Goal: Check status: Check status

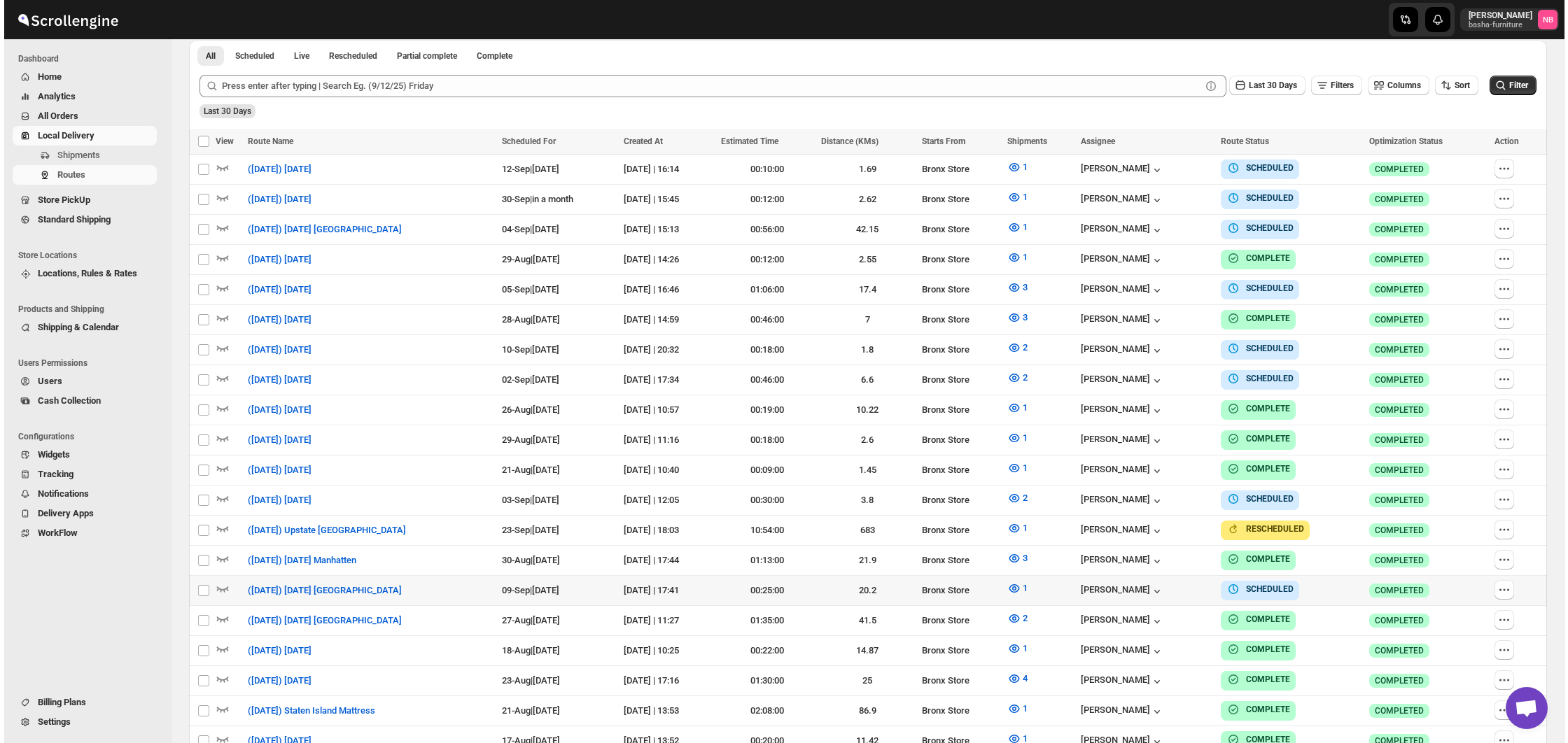
scroll to position [350, 0]
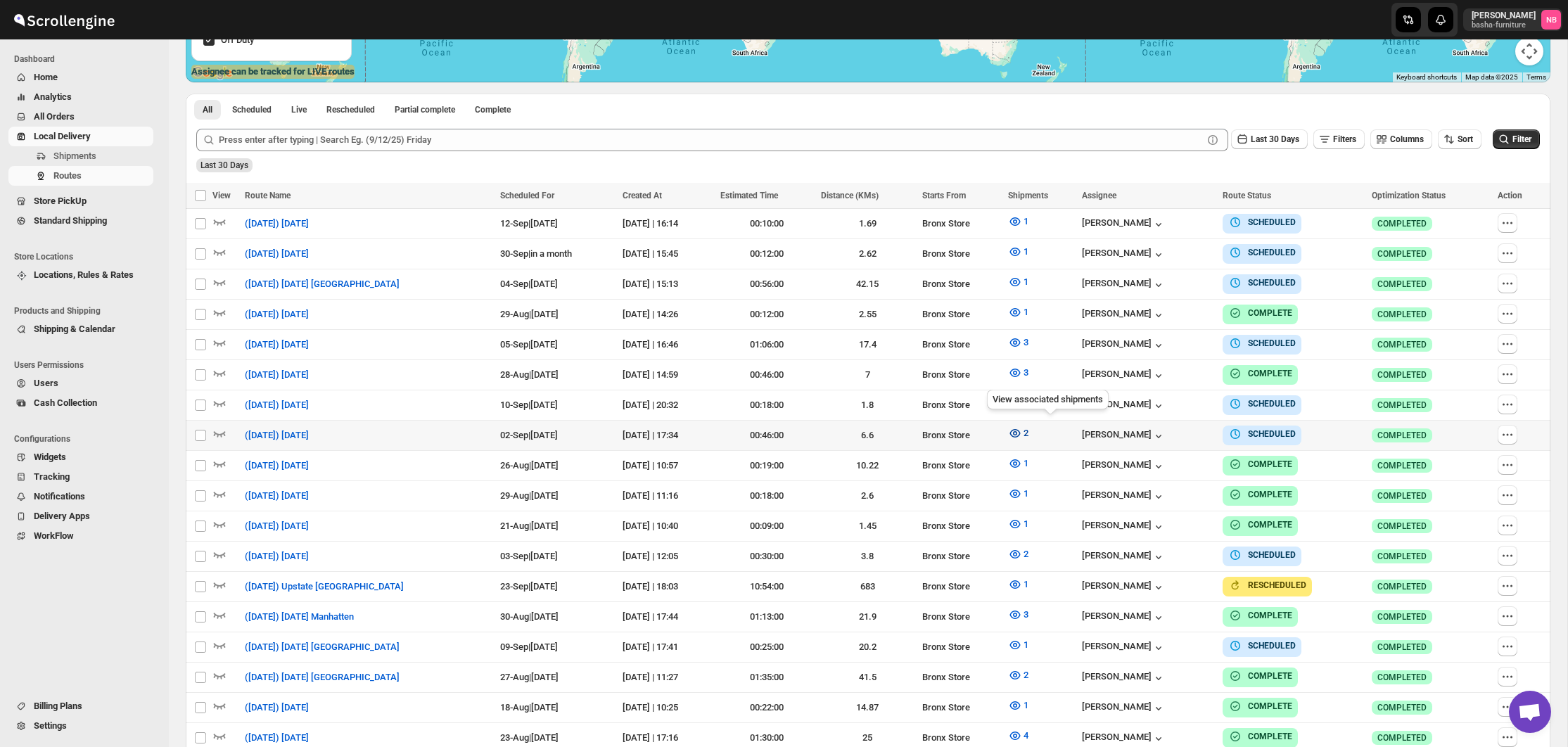
click at [1035, 427] on button "2" at bounding box center [1018, 433] width 38 height 23
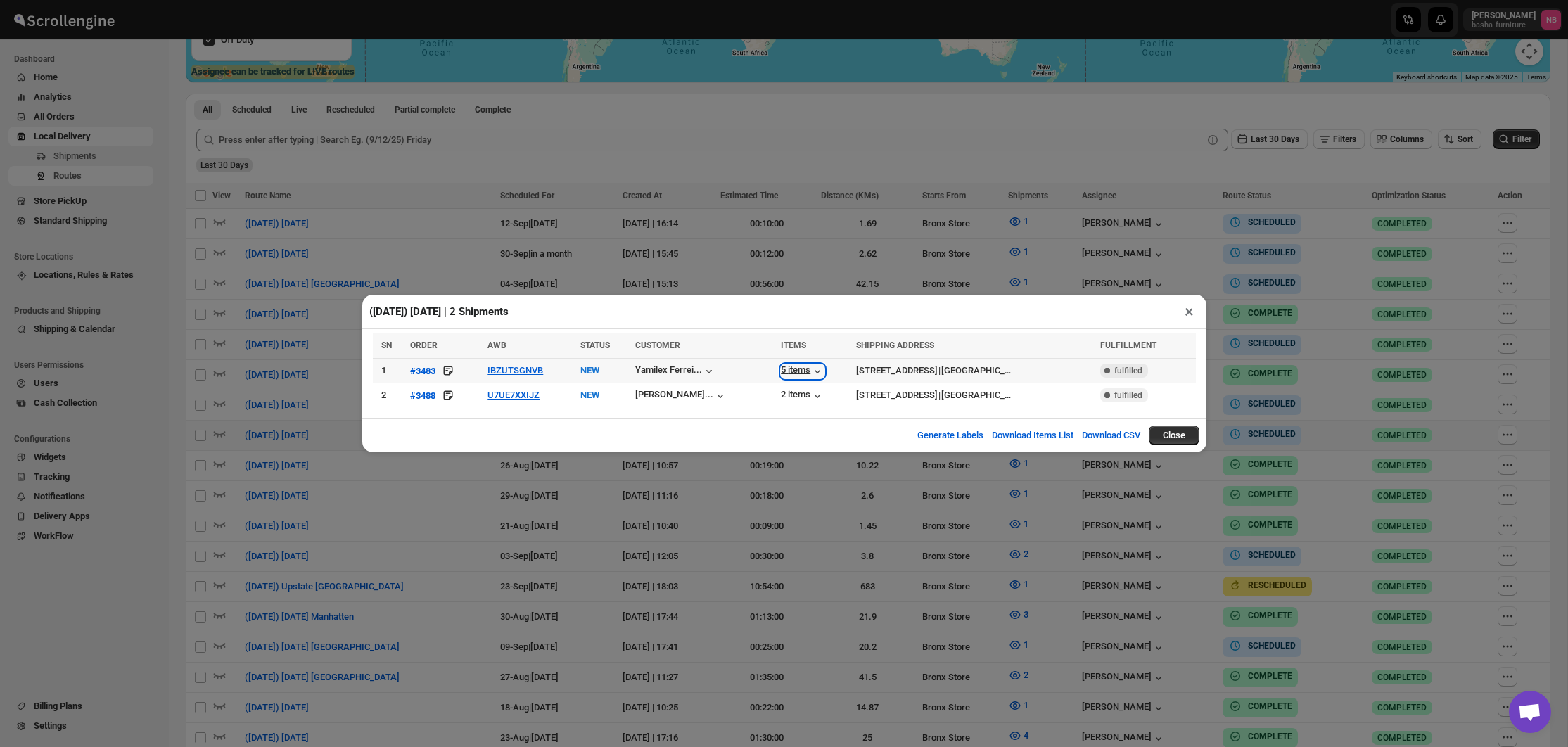
click at [780, 373] on div "5 items" at bounding box center [802, 371] width 44 height 14
click at [780, 389] on div "2 items" at bounding box center [802, 396] width 44 height 14
click at [515, 393] on button "U7UE7XXIJZ" at bounding box center [513, 395] width 52 height 11
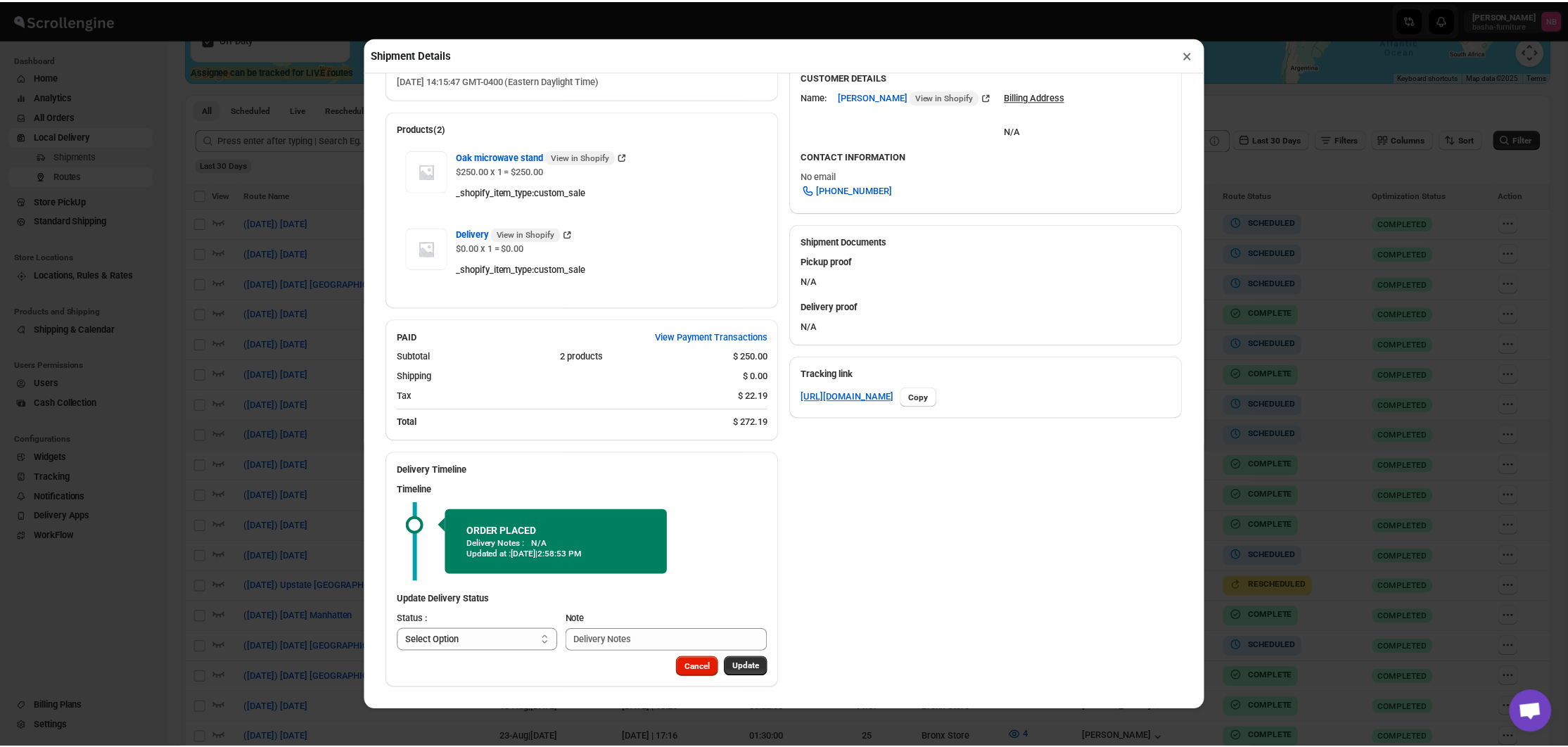
scroll to position [447, 0]
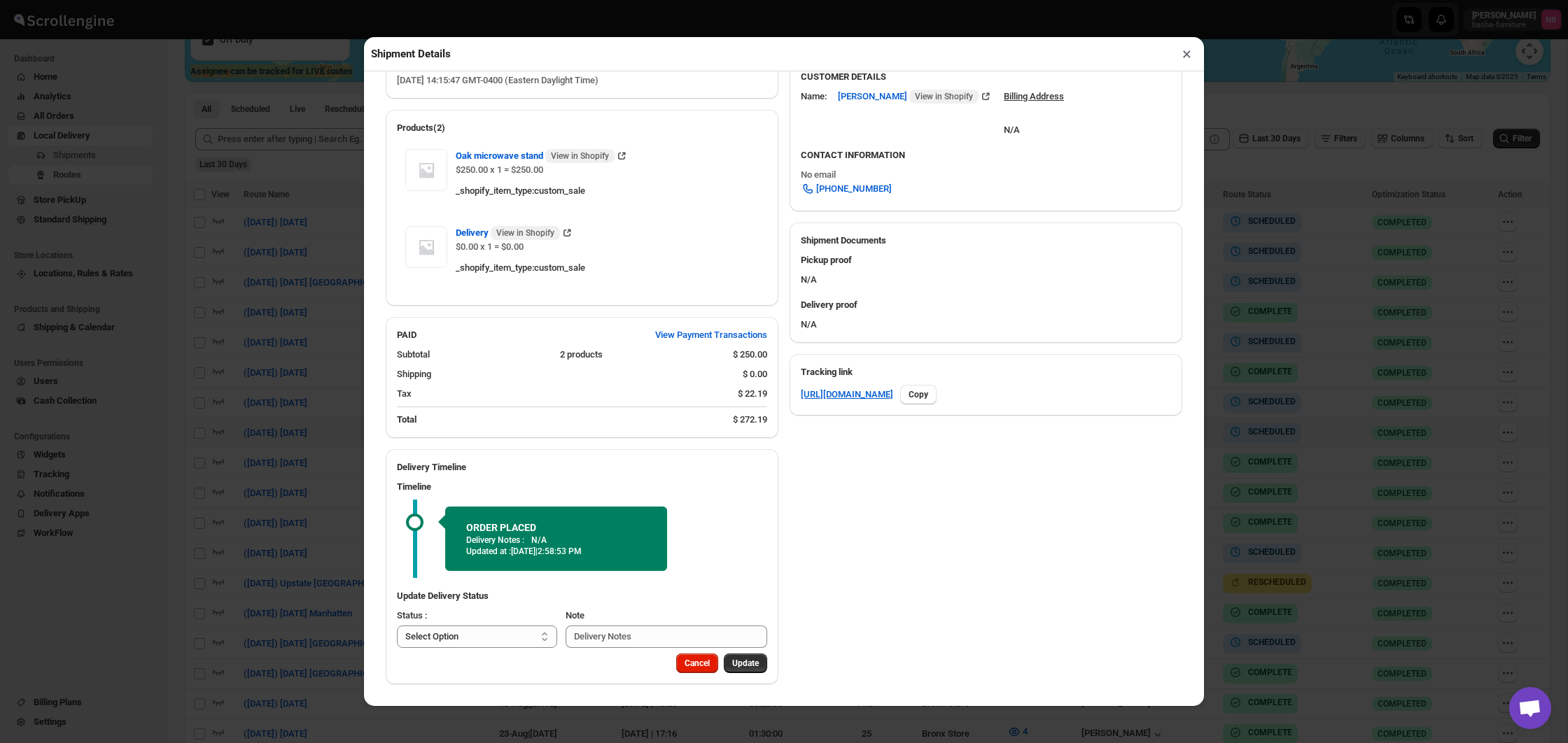
click at [274, 361] on div "Shipment Details × #3488 Awb : U7UE7XXIJZ DATE [DATE] | 14:17 Info NEW Info Rou…" at bounding box center [784, 371] width 1568 height 743
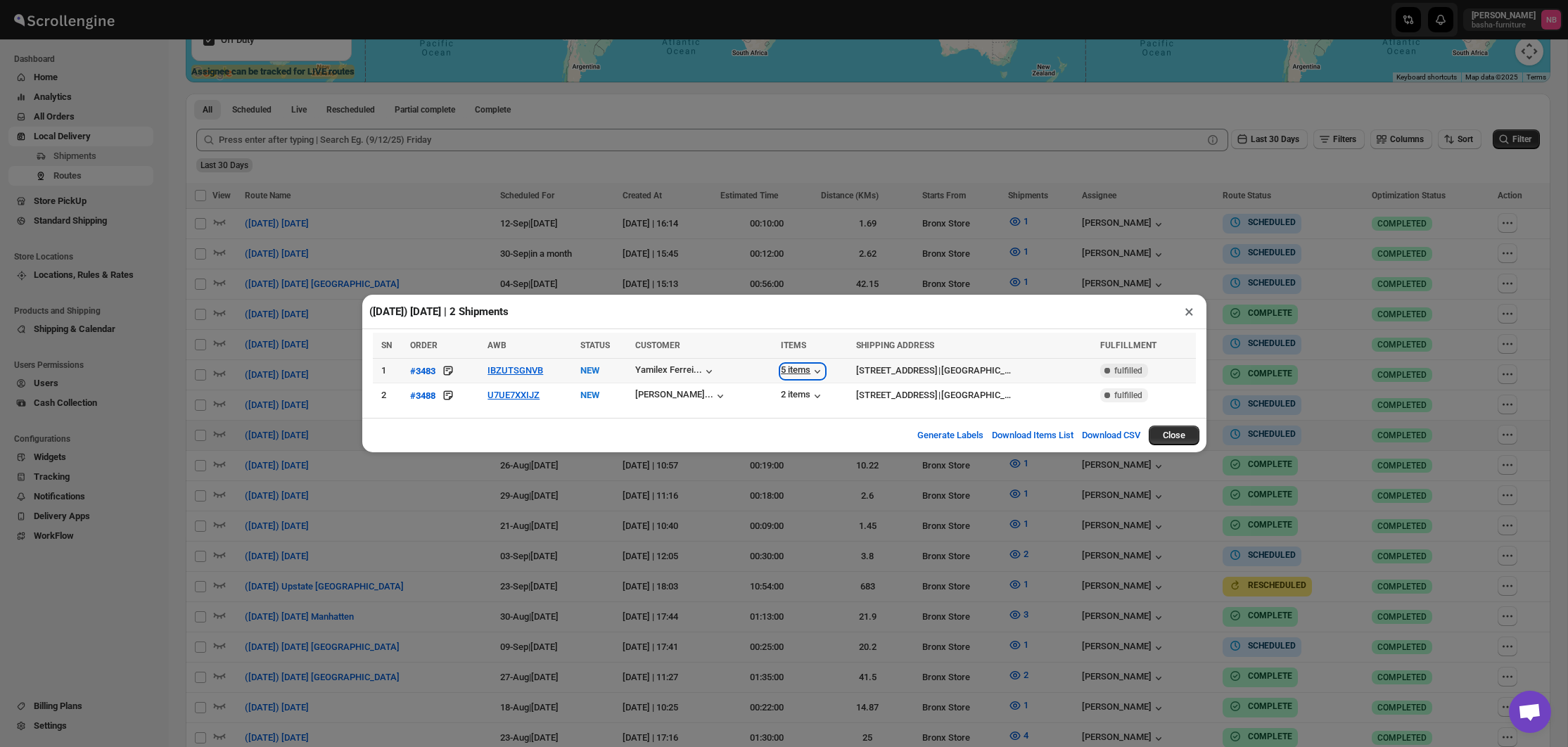
click at [780, 368] on div "5 items" at bounding box center [802, 371] width 44 height 14
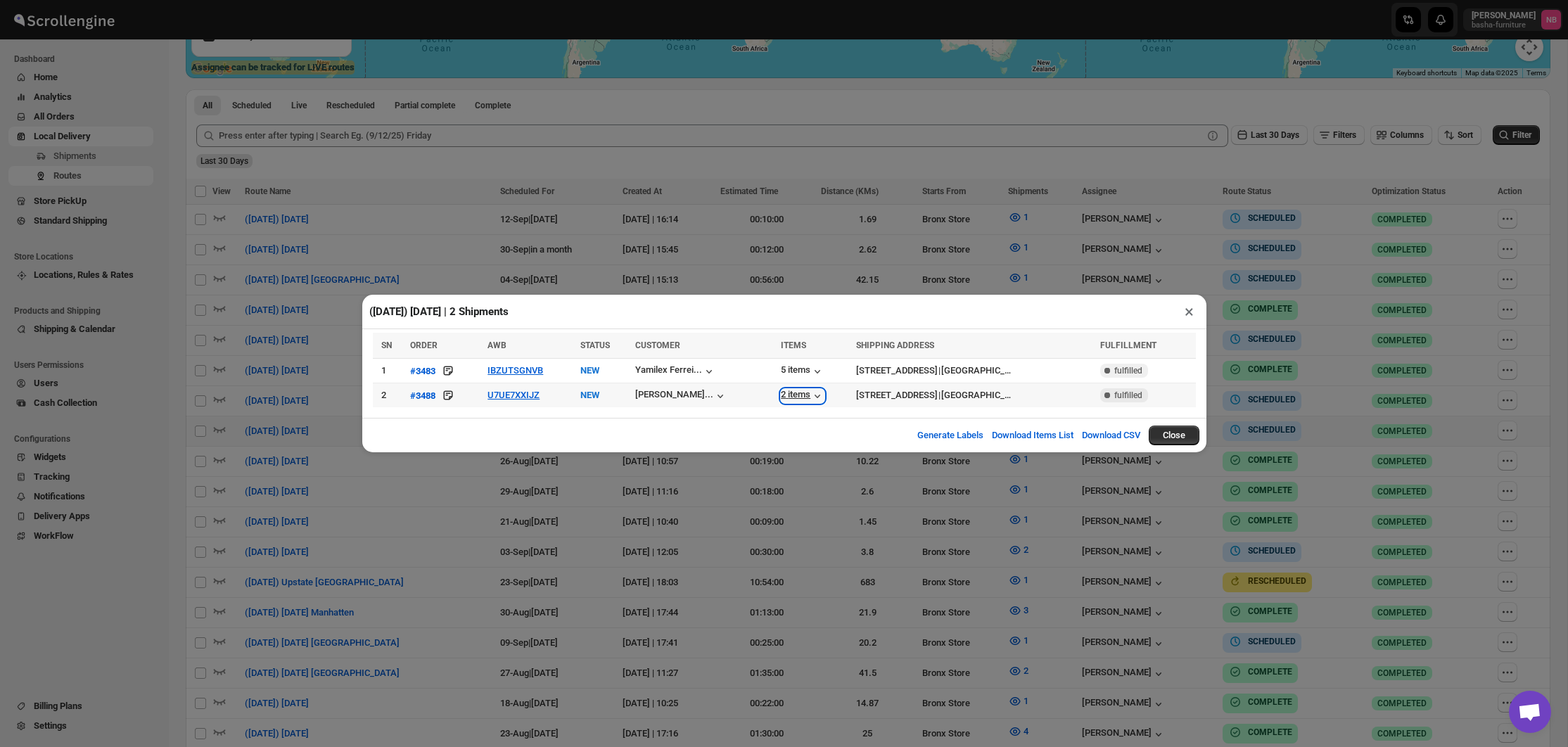
click at [780, 391] on div "2 items" at bounding box center [802, 396] width 44 height 14
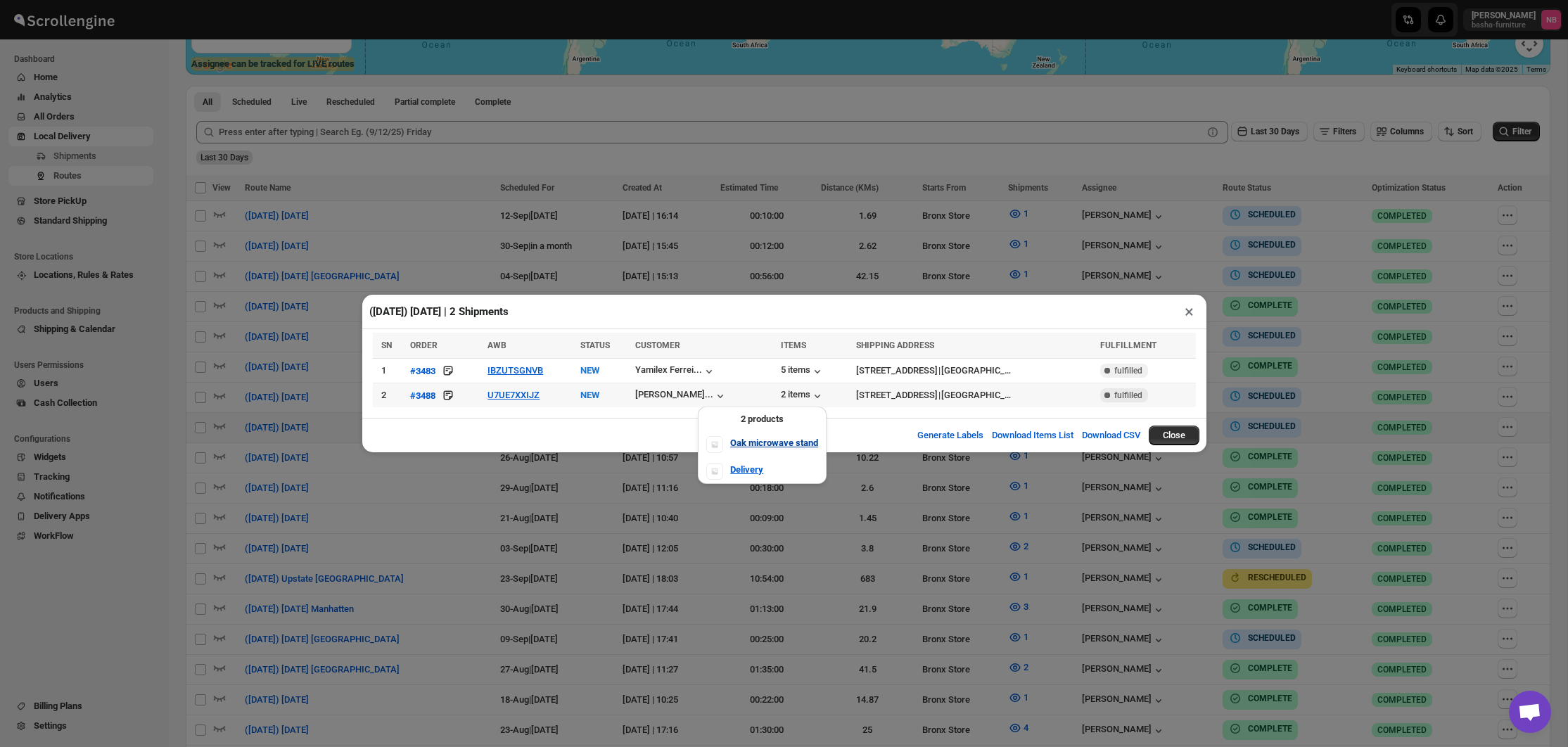
click at [746, 447] on b "Oak microwave stand" at bounding box center [774, 443] width 88 height 11
click at [780, 397] on div "2 items" at bounding box center [802, 396] width 44 height 14
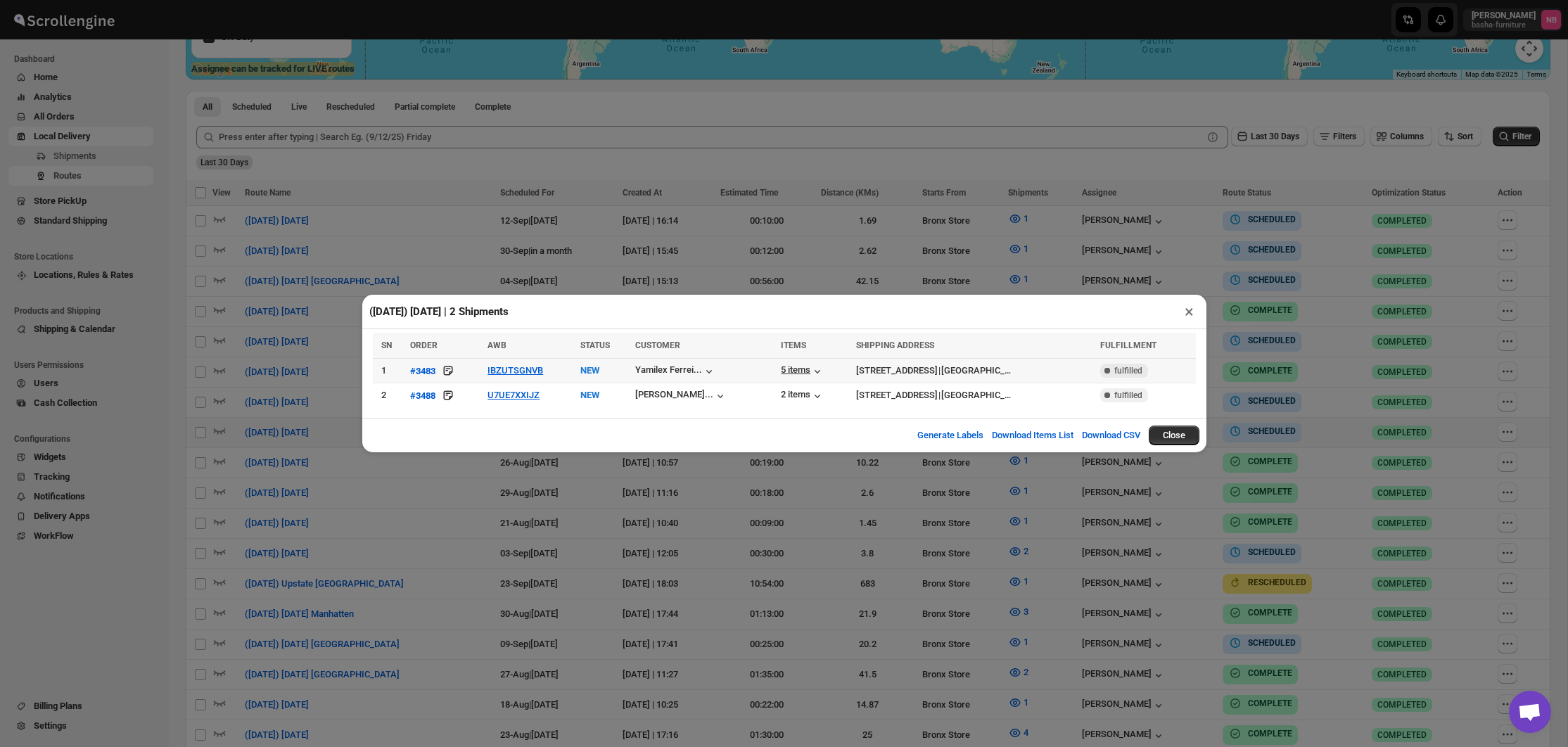
scroll to position [353, 0]
click at [780, 370] on div "5 items" at bounding box center [802, 371] width 44 height 14
click at [792, 477] on div "([DATE]) [DATE] | 2 Shipments × SN ORDER AWB STATUS CUSTOMER ITEMS SHIPPING ADD…" at bounding box center [784, 373] width 1568 height 747
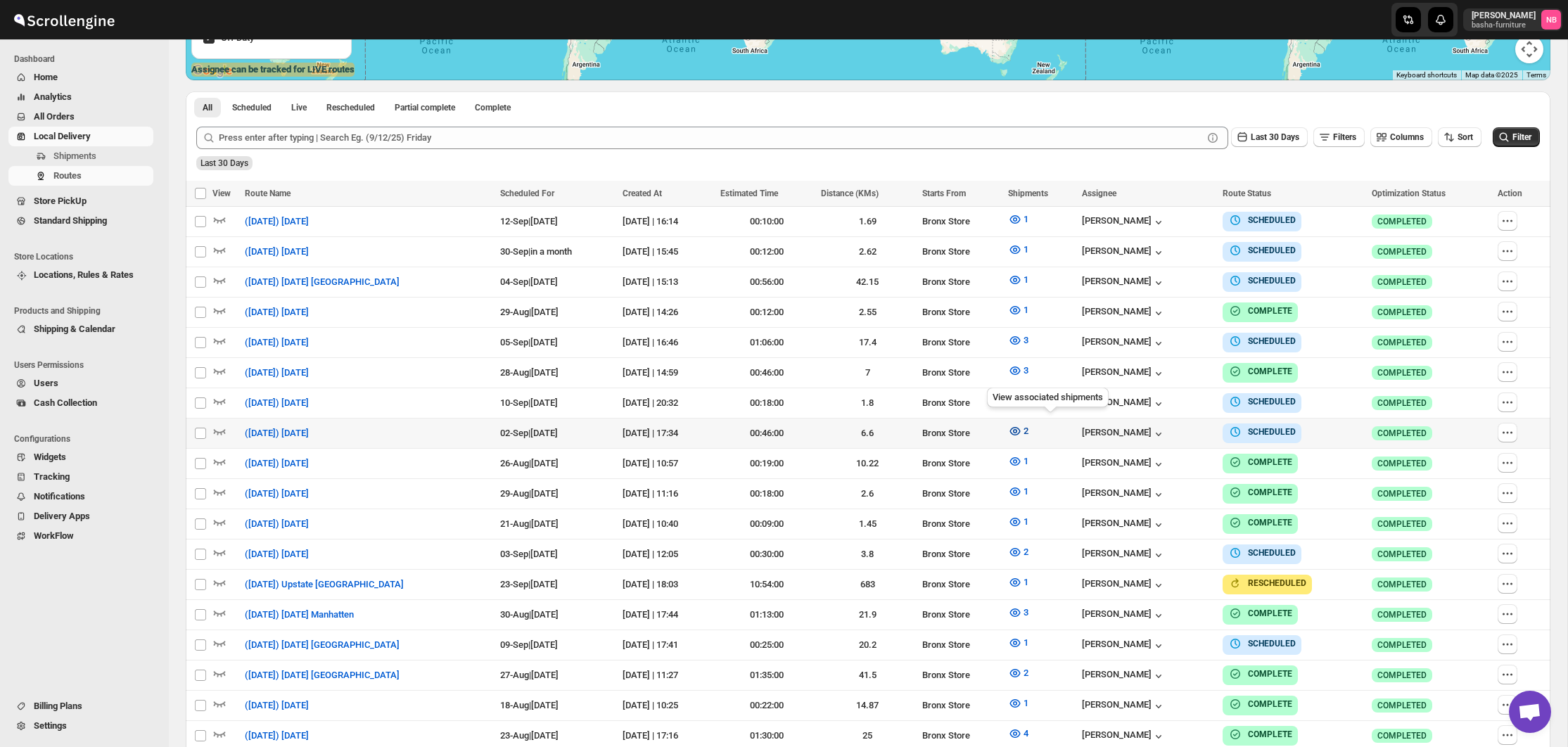
click at [1017, 429] on icon "button" at bounding box center [1014, 431] width 4 height 4
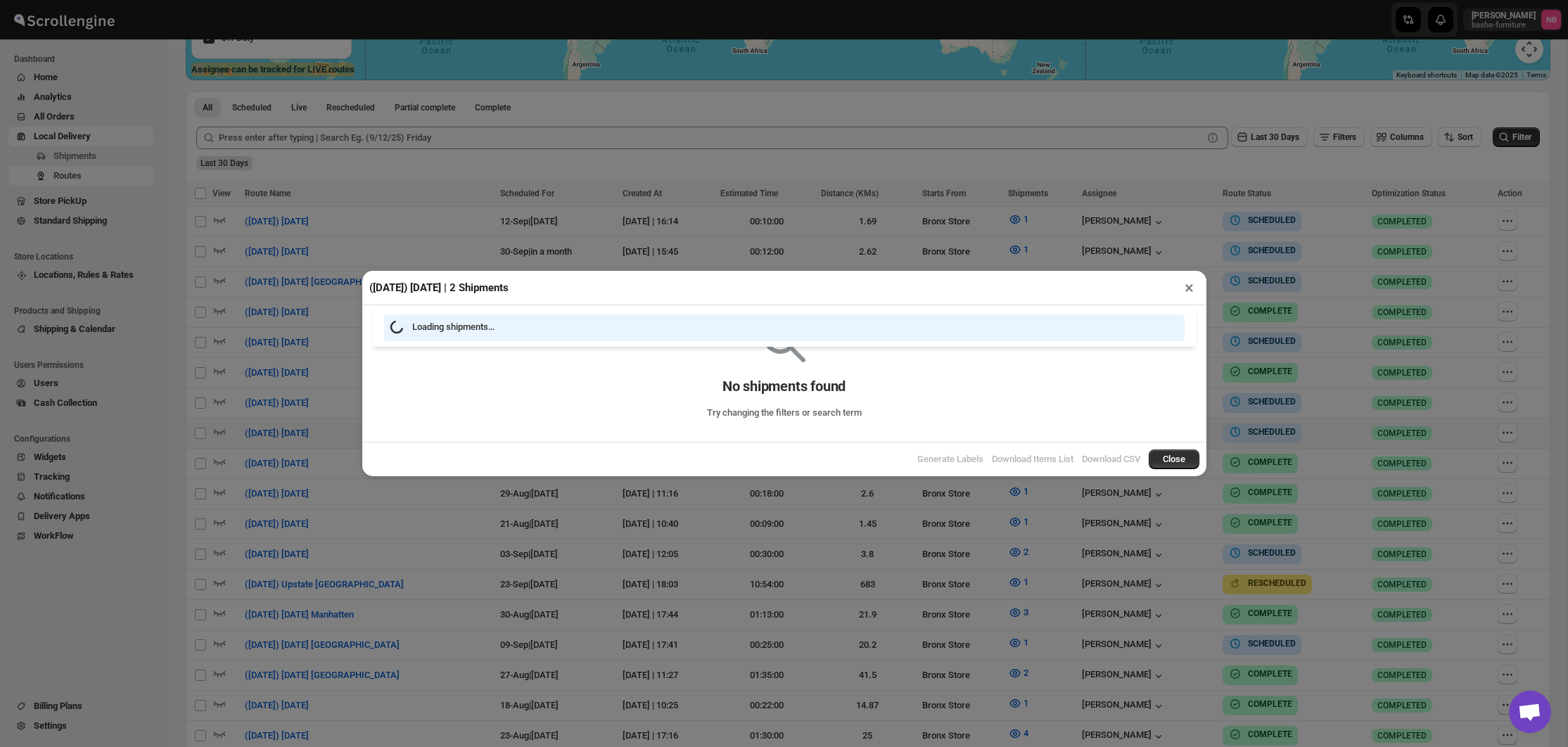
scroll to position [349, 0]
